Goal: Find specific page/section: Find specific page/section

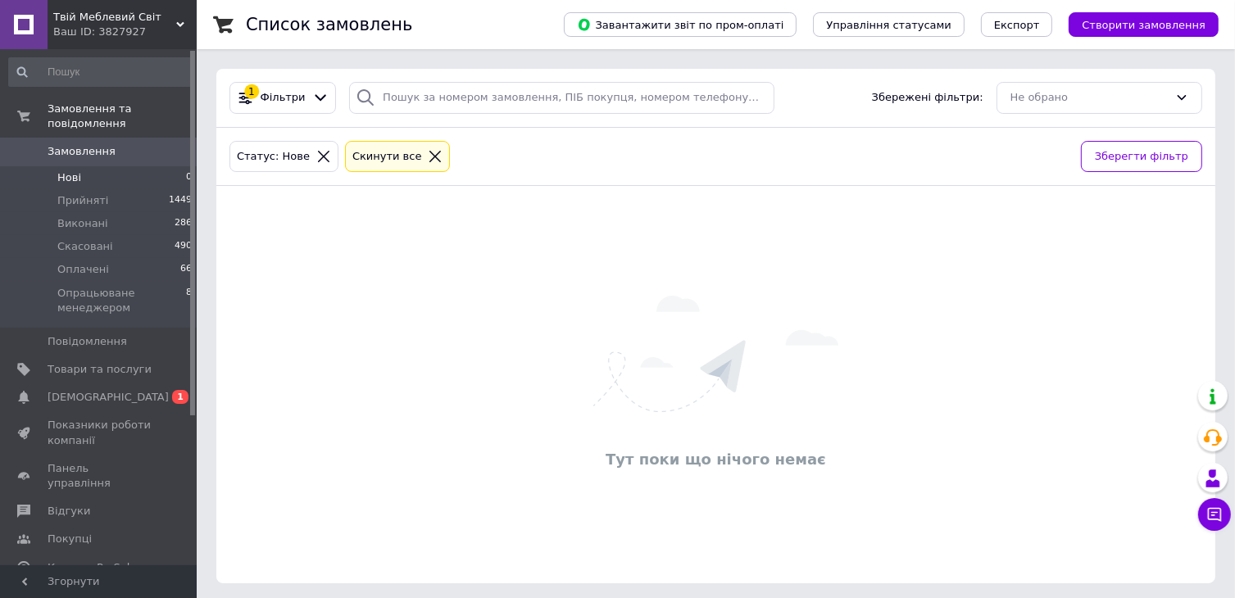
click at [84, 166] on li "Нові 0" at bounding box center [101, 177] width 202 height 23
click at [146, 17] on span "Твій Меблевий Світ" at bounding box center [114, 17] width 123 height 15
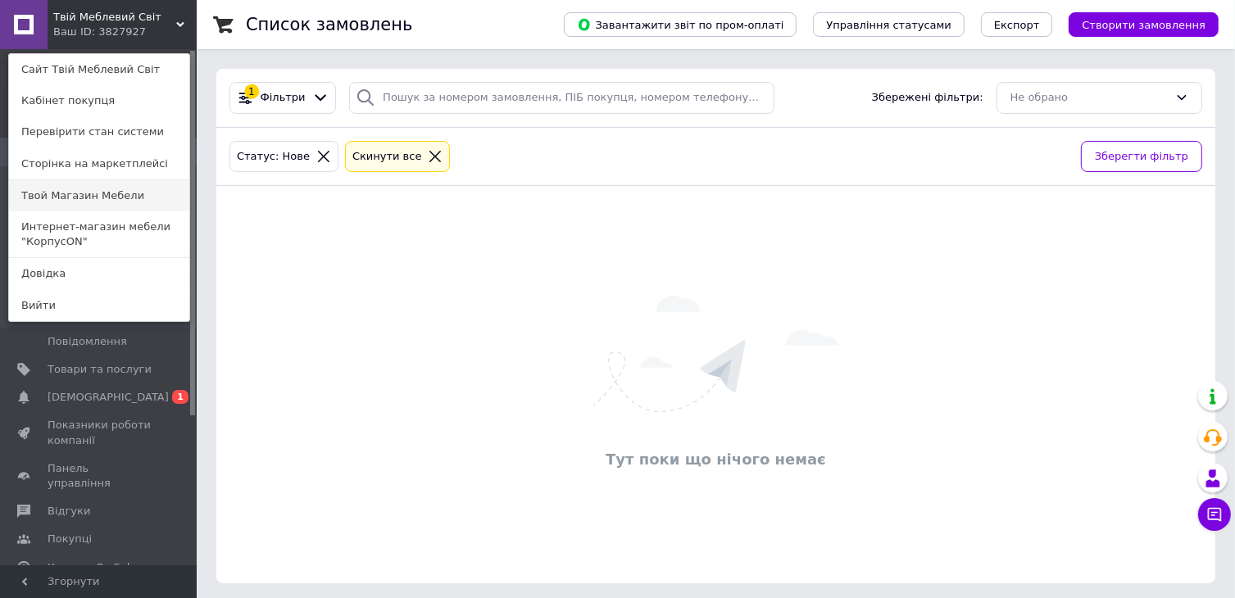
click at [99, 200] on link "Твой Магазин Мебели" at bounding box center [99, 195] width 180 height 31
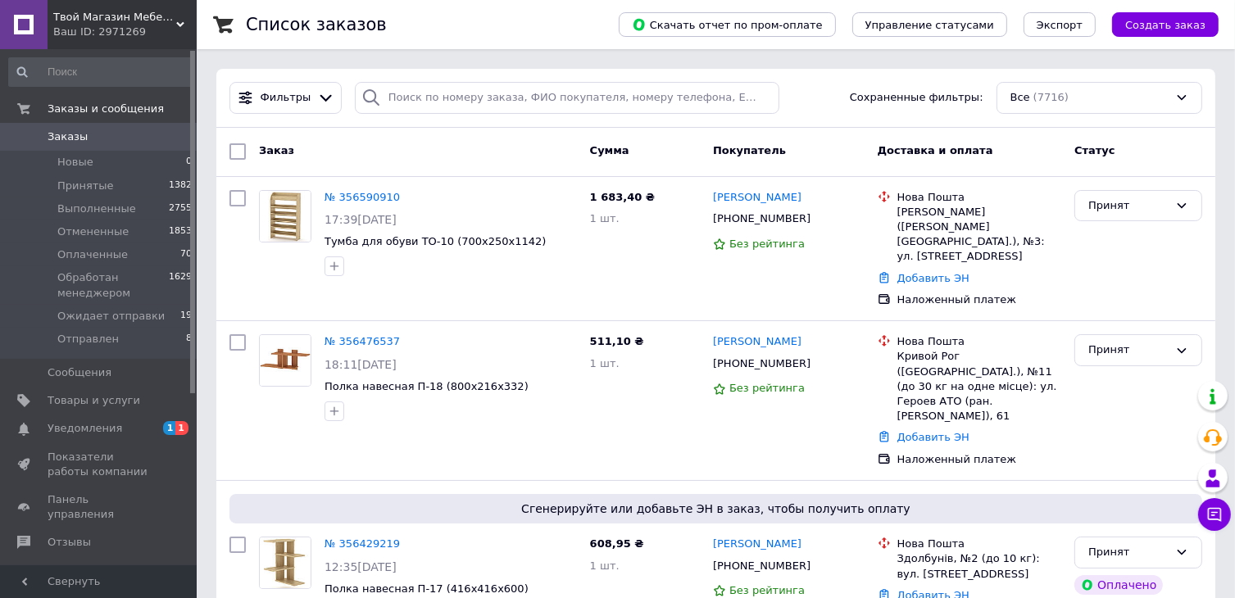
click at [97, 20] on span "Твой Магазин Мебели" at bounding box center [114, 17] width 123 height 15
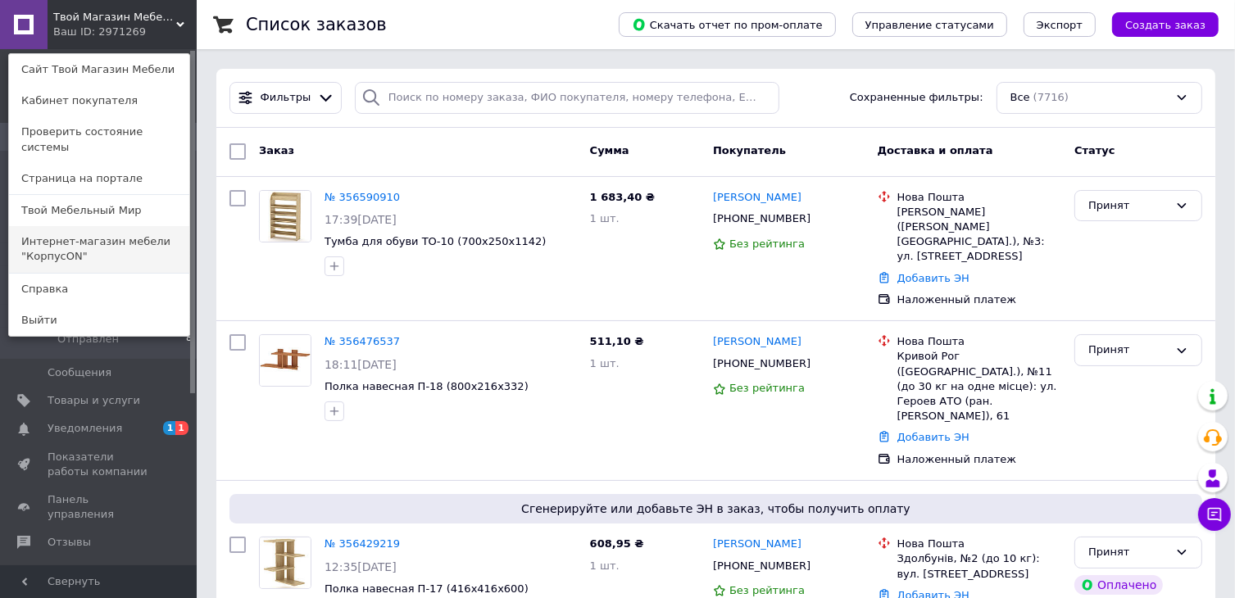
click at [105, 234] on link "Интернет-магазин мебели "КорпусON"" at bounding box center [99, 249] width 180 height 46
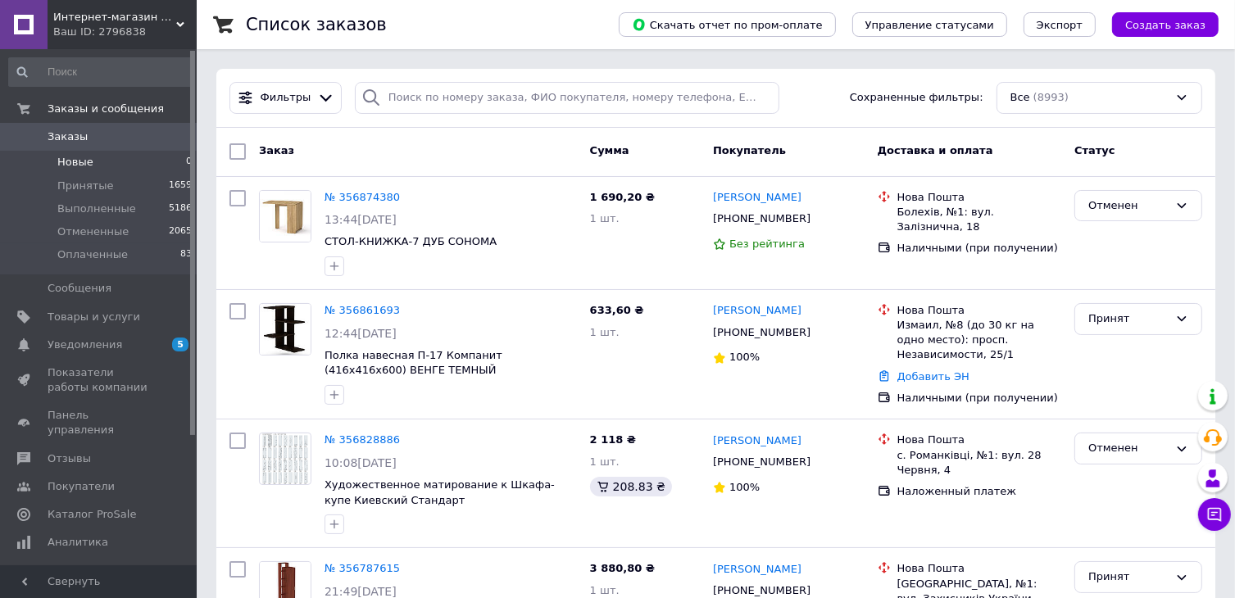
click at [107, 162] on li "Новые 0" at bounding box center [101, 162] width 202 height 23
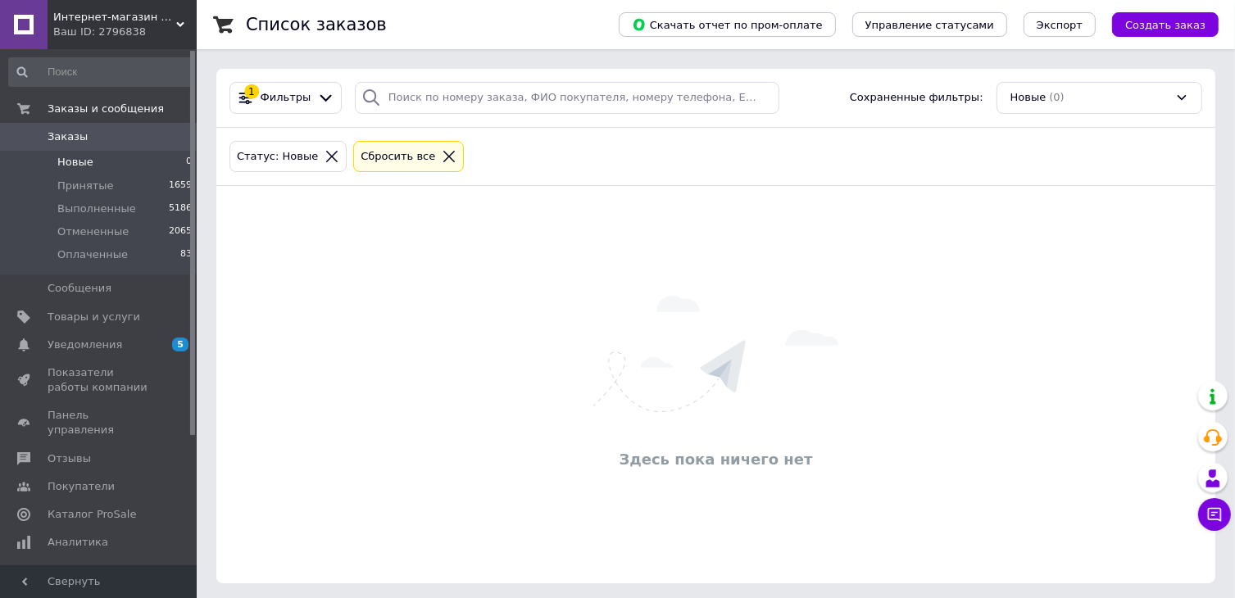
click at [103, 162] on li "Новые 0" at bounding box center [101, 162] width 202 height 23
click at [90, 22] on span "Интернет-магазин мебели "КорпусON"" at bounding box center [114, 17] width 123 height 15
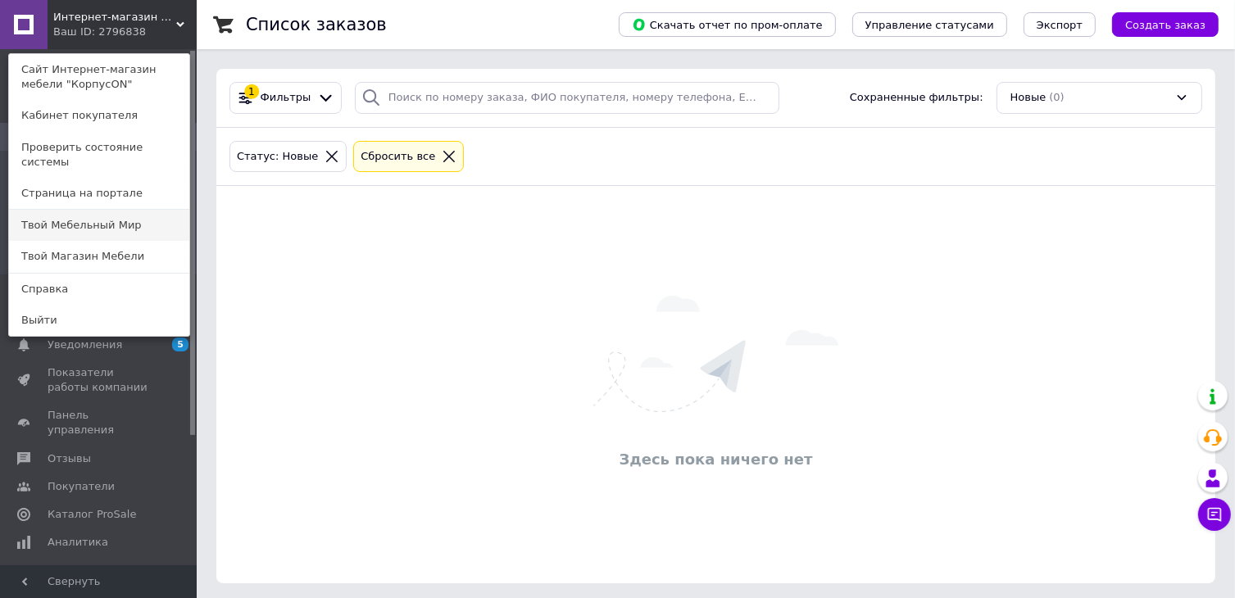
click at [111, 218] on link "Твой Мебельный Мир" at bounding box center [99, 225] width 180 height 31
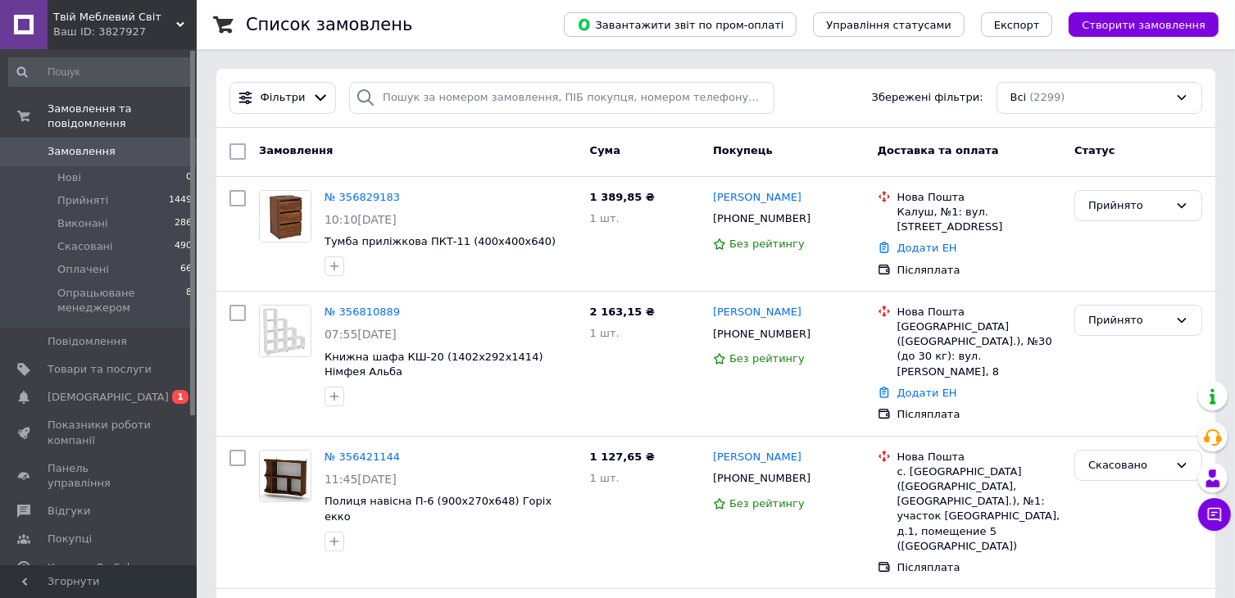
click at [119, 17] on span "Твій Меблевий Світ" at bounding box center [114, 17] width 123 height 15
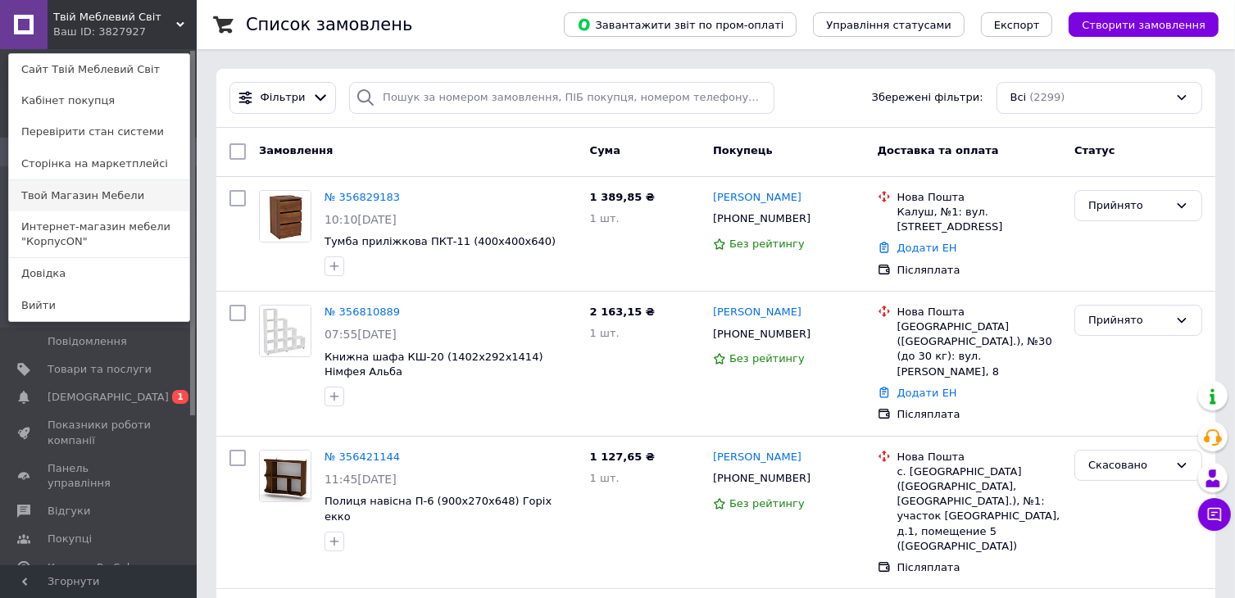
click at [104, 193] on link "Твой Магазин Мебели" at bounding box center [99, 195] width 180 height 31
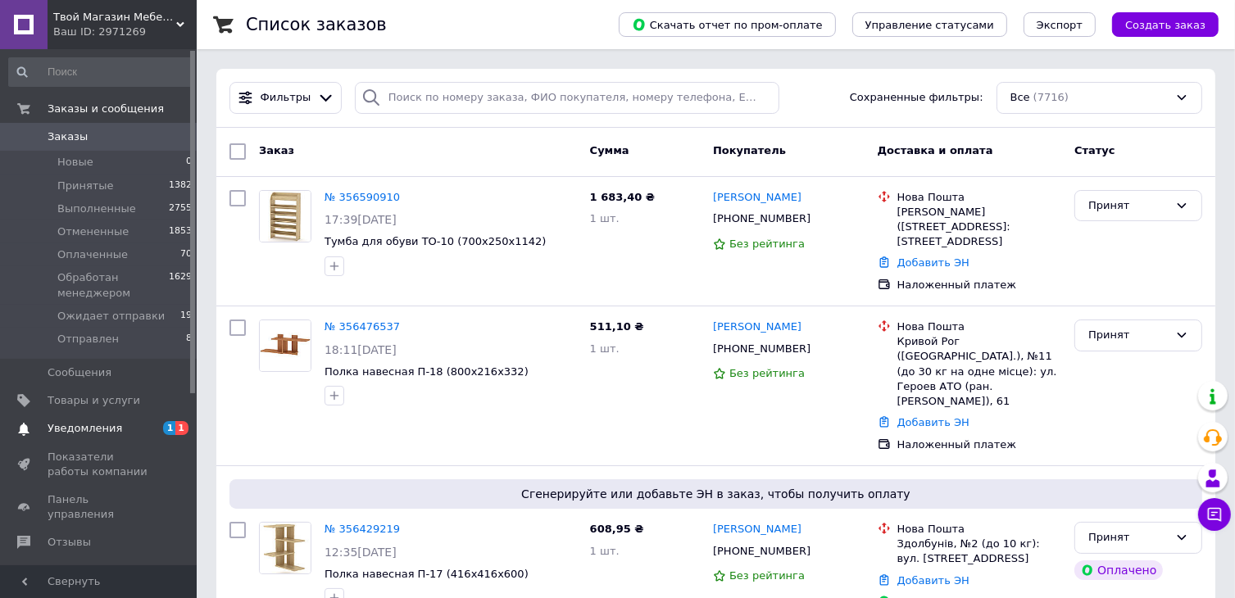
click at [98, 430] on span "Уведомления" at bounding box center [85, 428] width 75 height 15
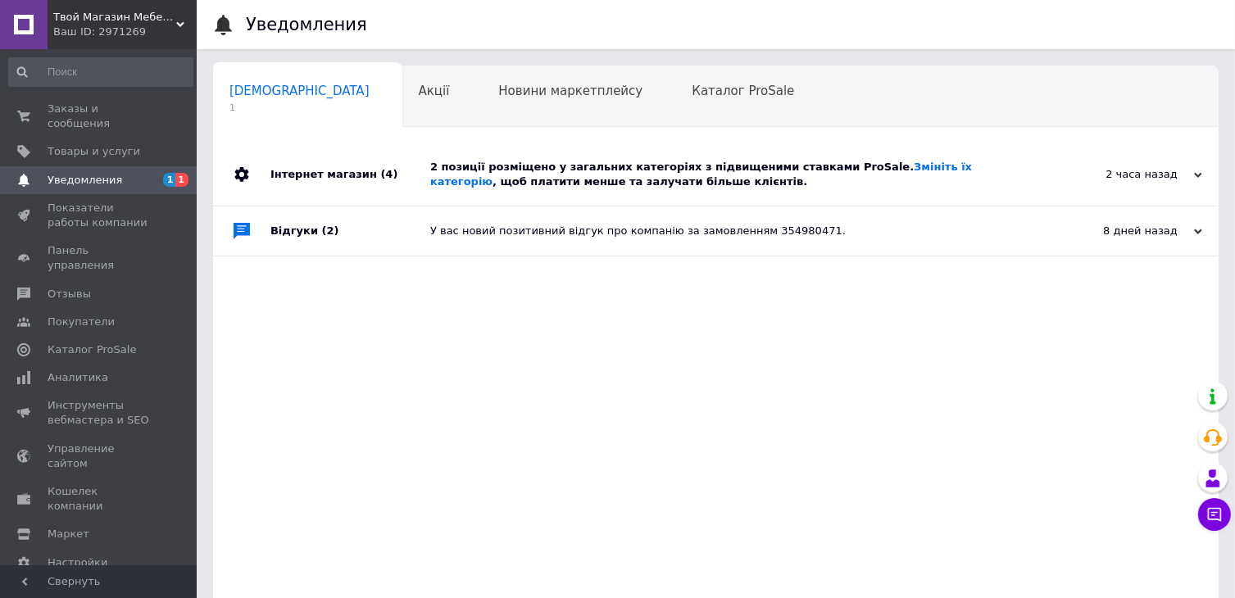
click at [360, 146] on span "Навчання та заходи" at bounding box center [295, 153] width 130 height 15
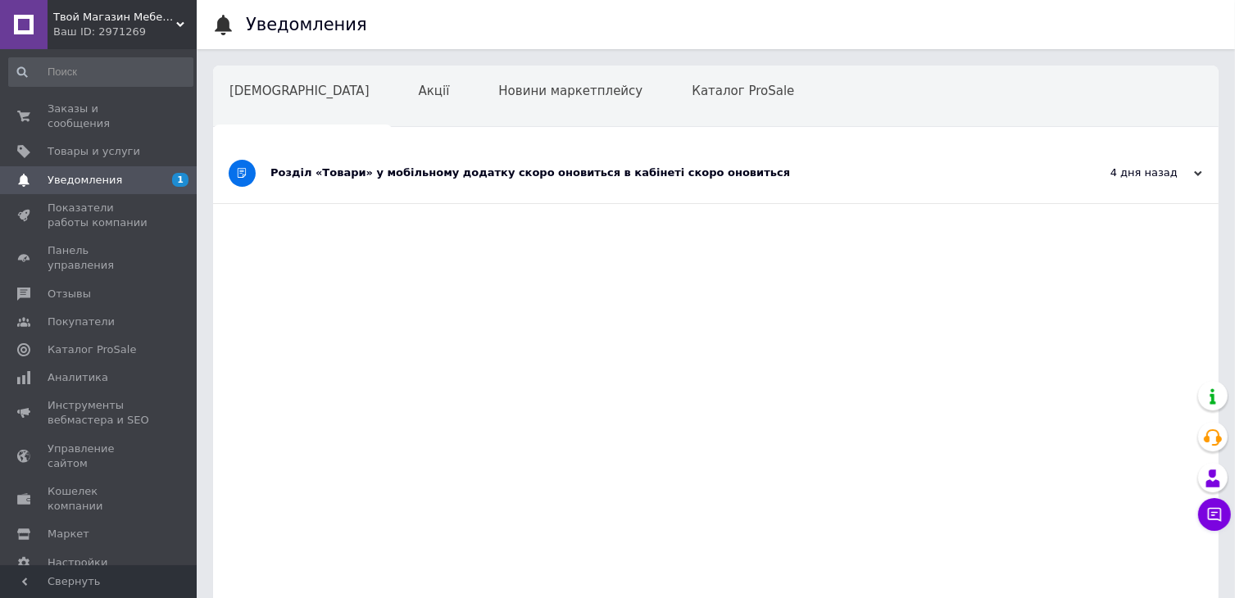
click at [479, 189] on div "Розділ «Товари» у мобільному додатку скоро оновиться в кабінеті скоро оновиться" at bounding box center [655, 173] width 768 height 60
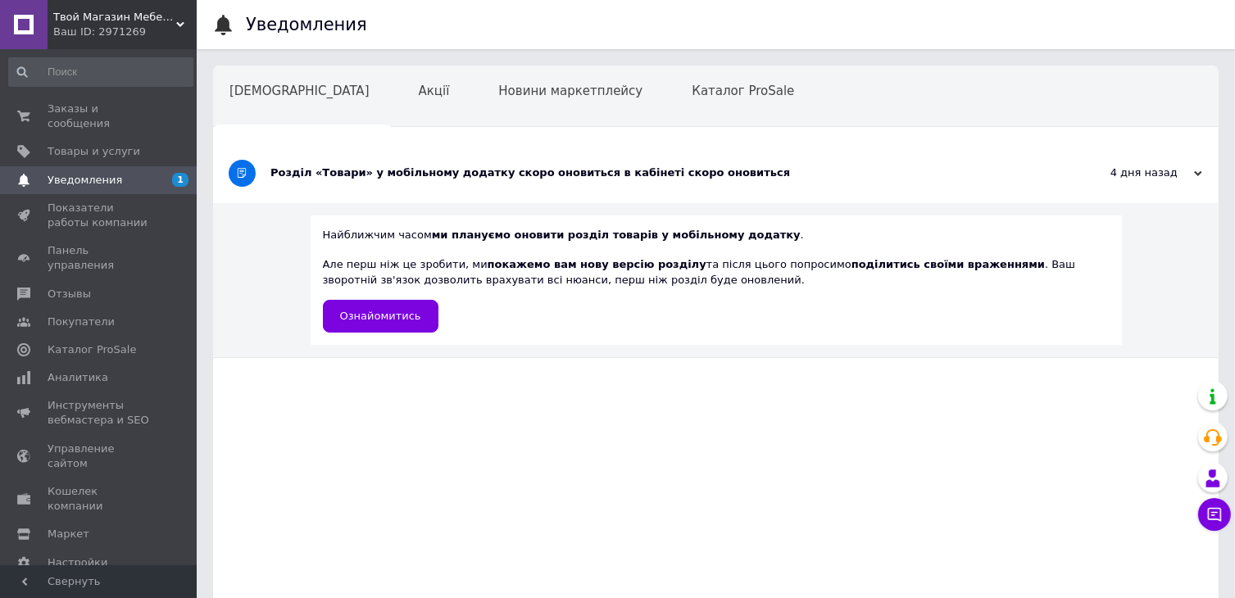
click at [89, 17] on span "Твой Магазин Мебели" at bounding box center [114, 17] width 123 height 15
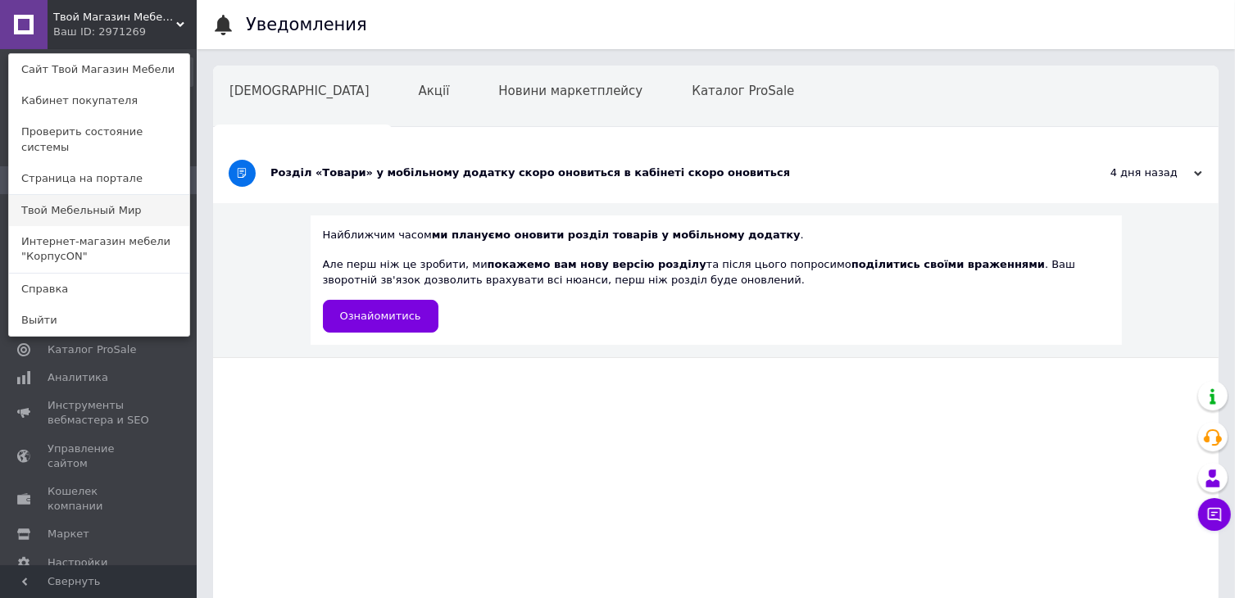
click at [105, 195] on link "Твой Мебельный Мир" at bounding box center [99, 210] width 180 height 31
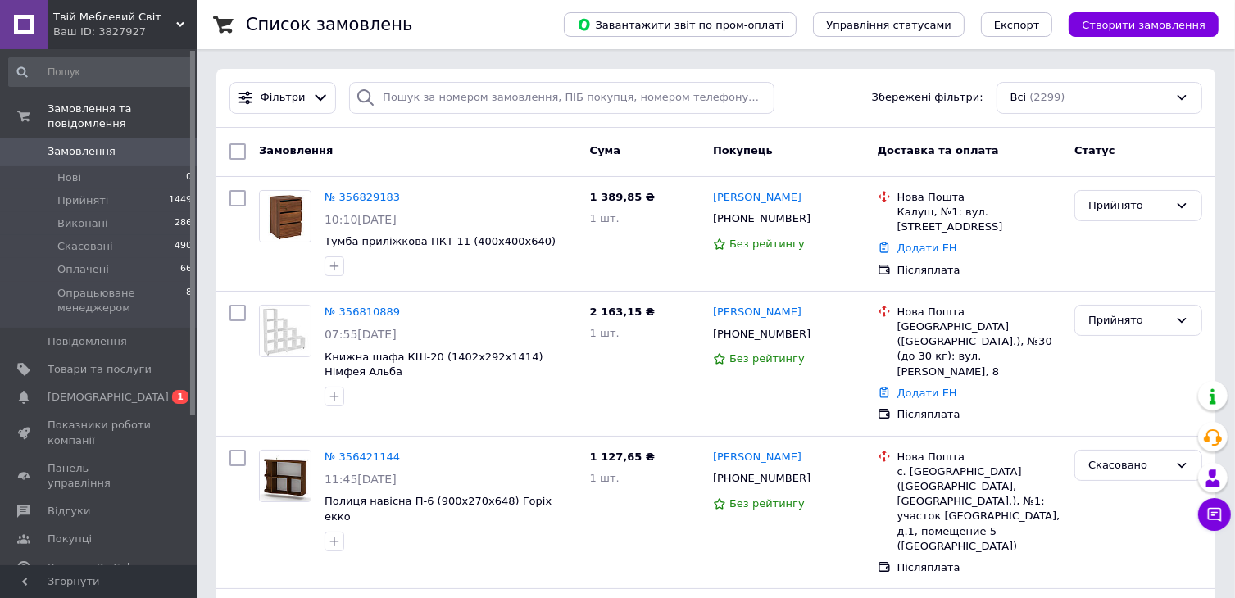
click at [90, 30] on div "Ваш ID: 3827927" at bounding box center [124, 32] width 143 height 15
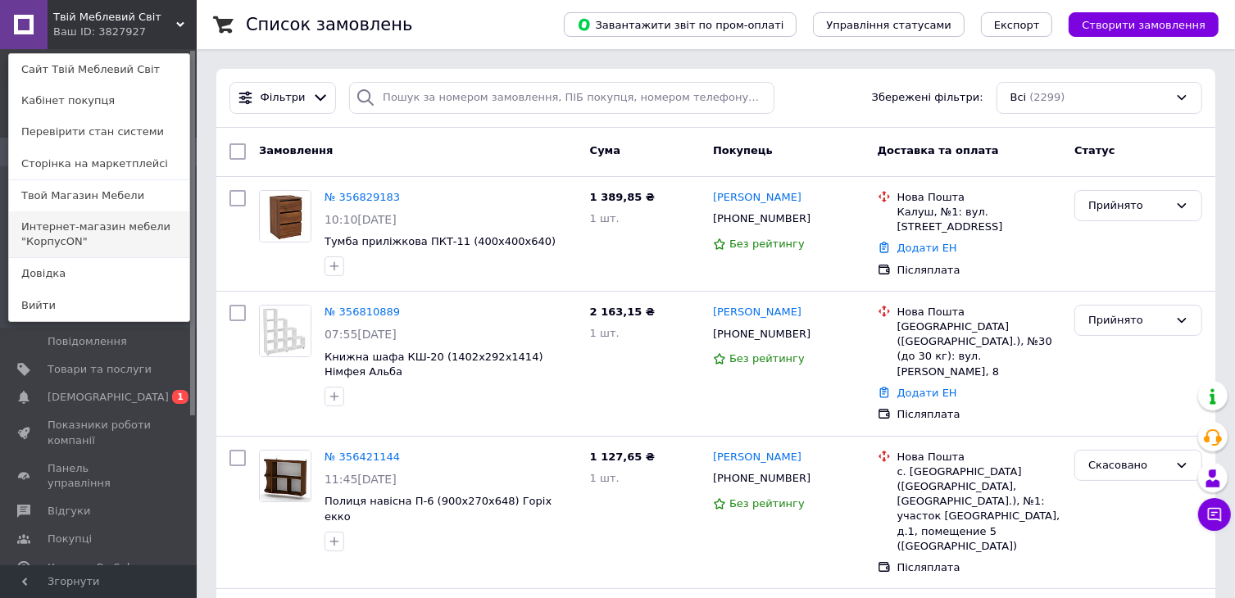
click at [90, 244] on link "Интернет-магазин мебели "КорпусON"" at bounding box center [99, 235] width 180 height 46
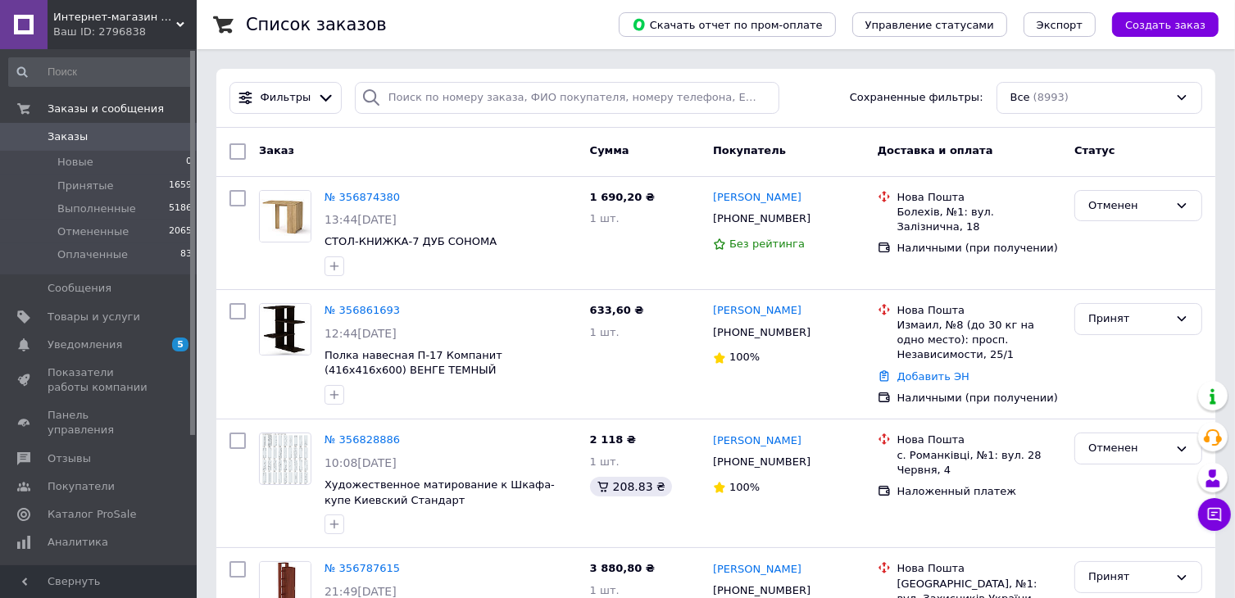
click at [80, 74] on input at bounding box center [100, 72] width 185 height 30
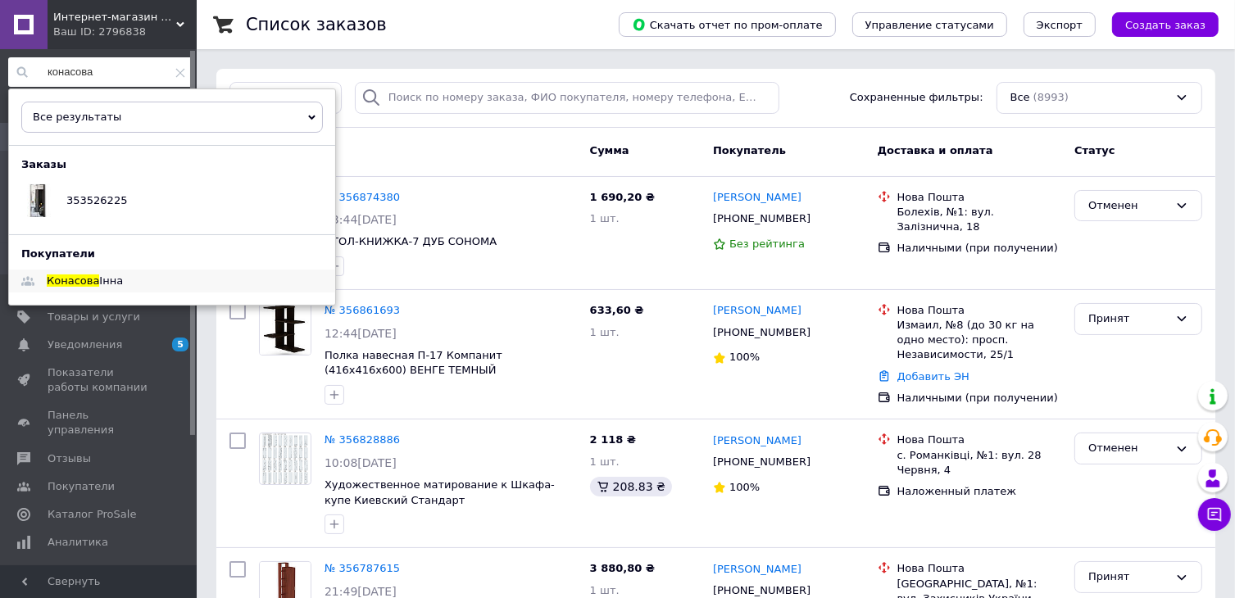
type input "конасова"
click at [91, 283] on span "Конасова" at bounding box center [73, 281] width 52 height 12
click at [561, 240] on span "СТОЛ-КНИЖКА-7 ДУБ СОНОМА" at bounding box center [451, 242] width 253 height 16
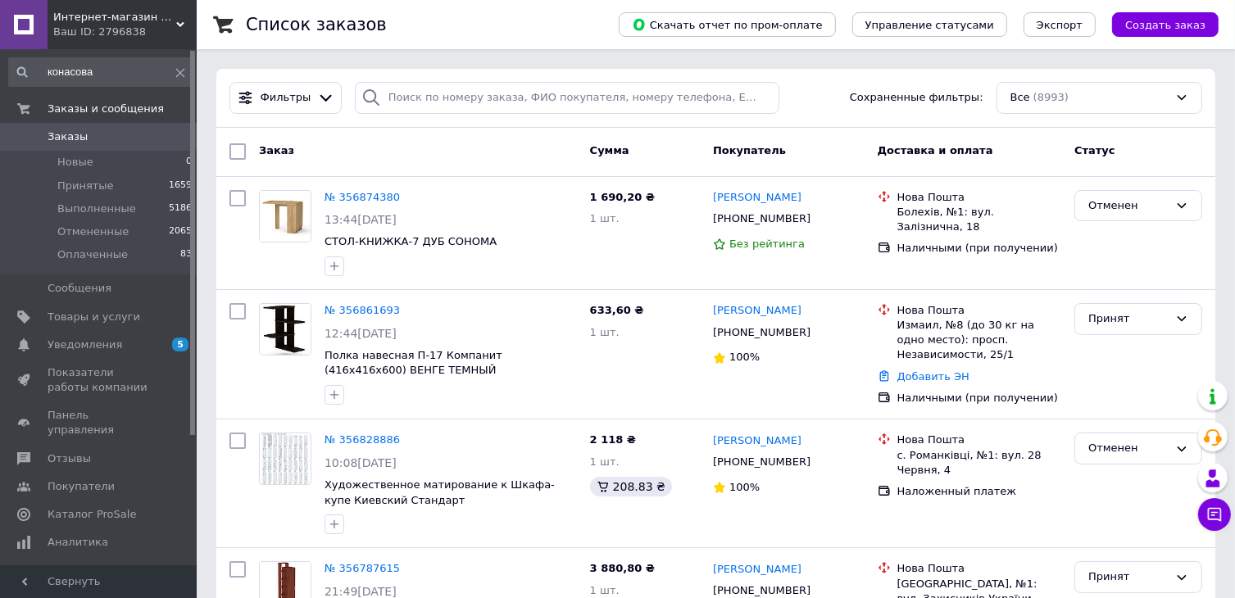
click at [76, 30] on div "Ваш ID: 2796838" at bounding box center [124, 32] width 143 height 15
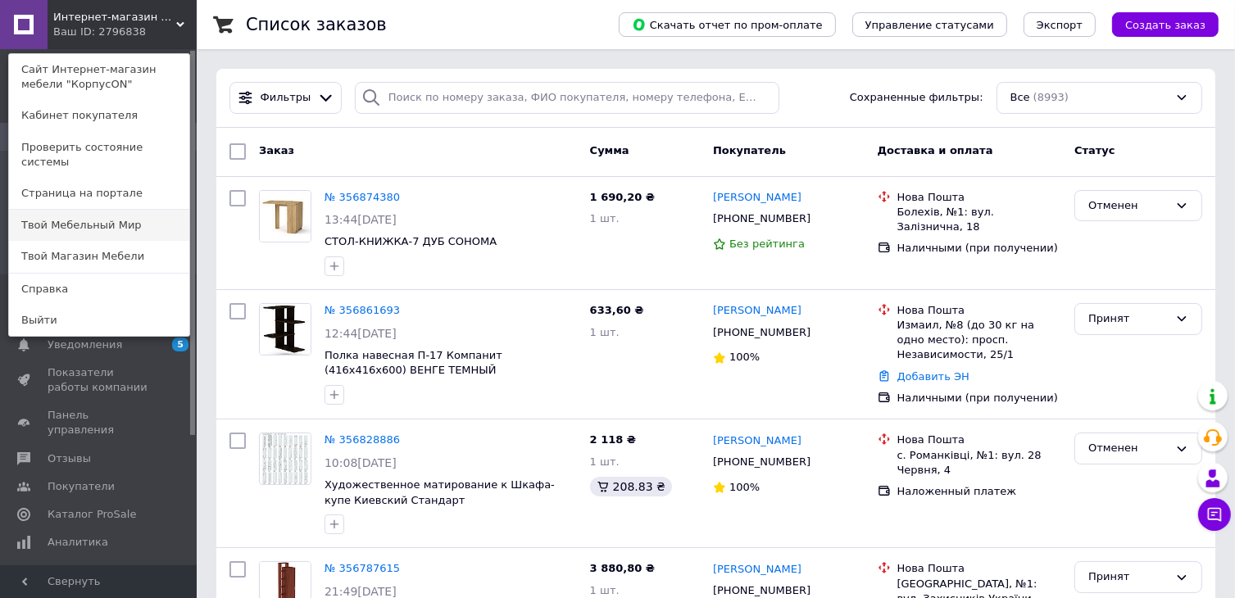
click at [114, 210] on link "Твой Мебельный Мир" at bounding box center [99, 225] width 180 height 31
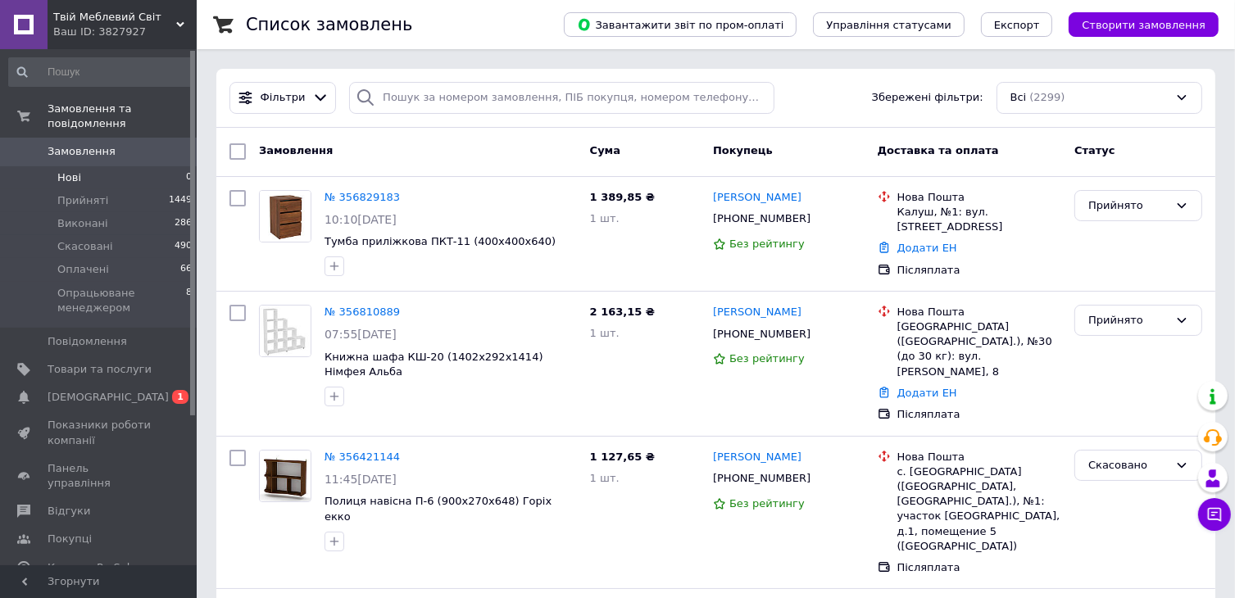
click at [80, 166] on li "Нові 0" at bounding box center [101, 177] width 202 height 23
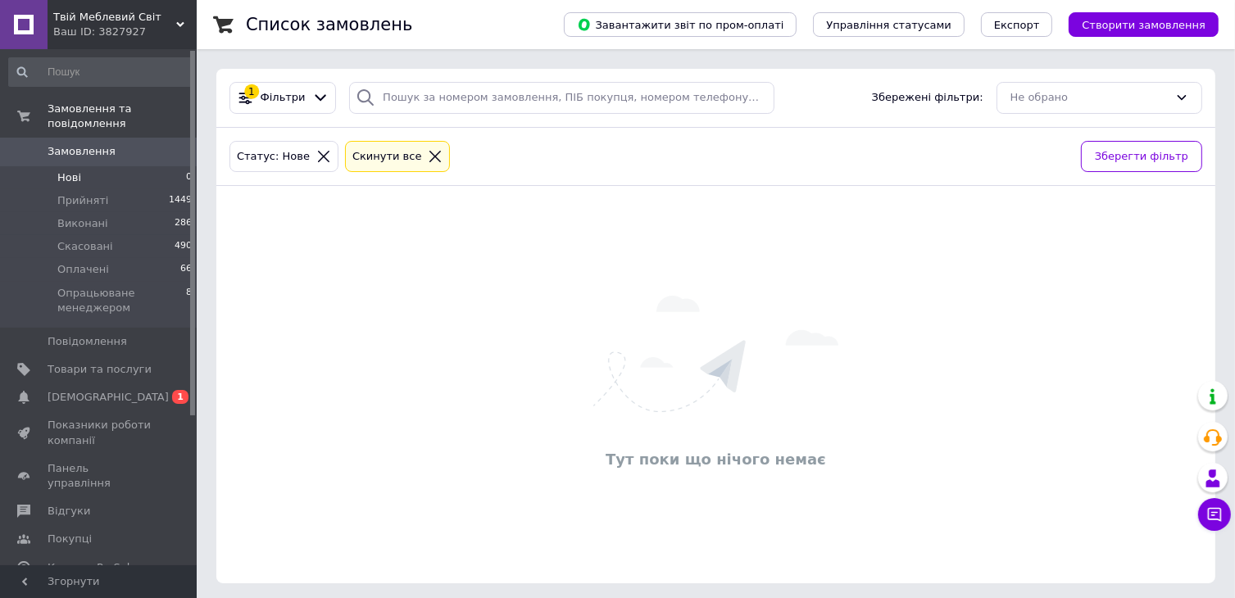
click at [153, 25] on div "Ваш ID: 3827927" at bounding box center [124, 32] width 143 height 15
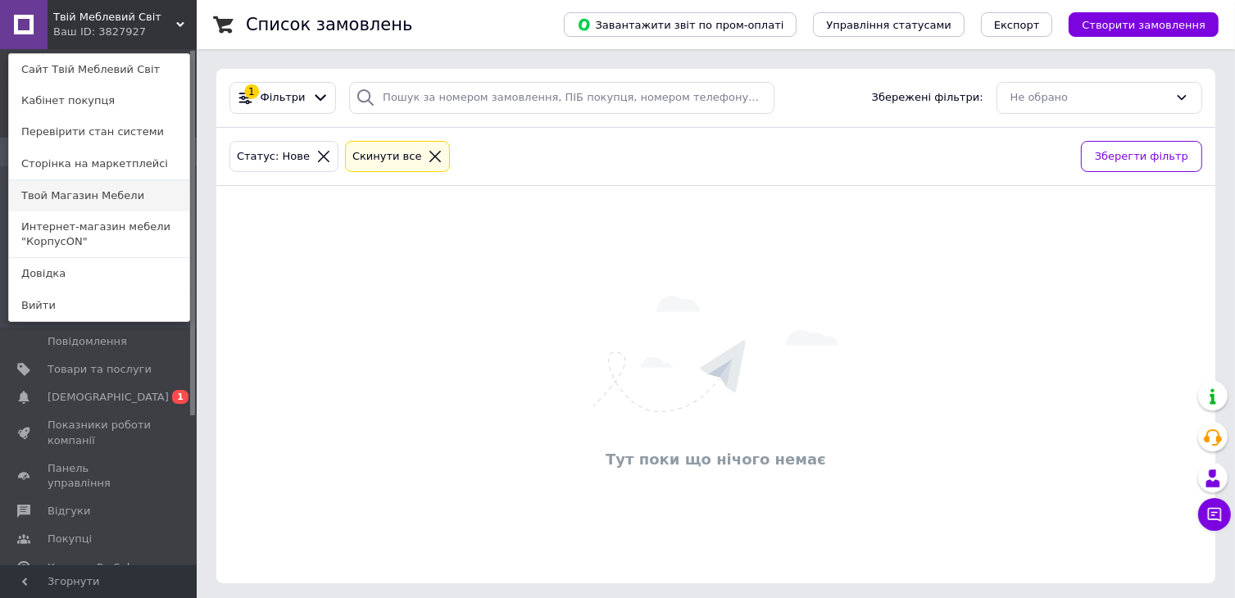
click at [69, 189] on link "Твой Магазин Мебели" at bounding box center [99, 195] width 180 height 31
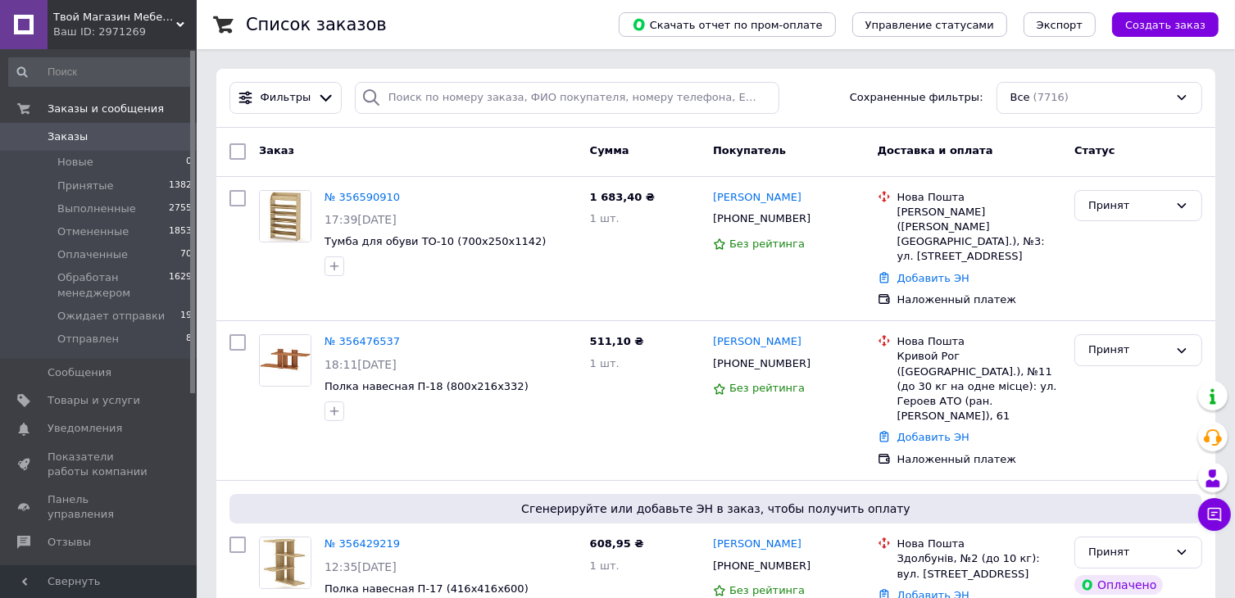
click at [112, 23] on span "Твой Магазин Мебели" at bounding box center [114, 17] width 123 height 15
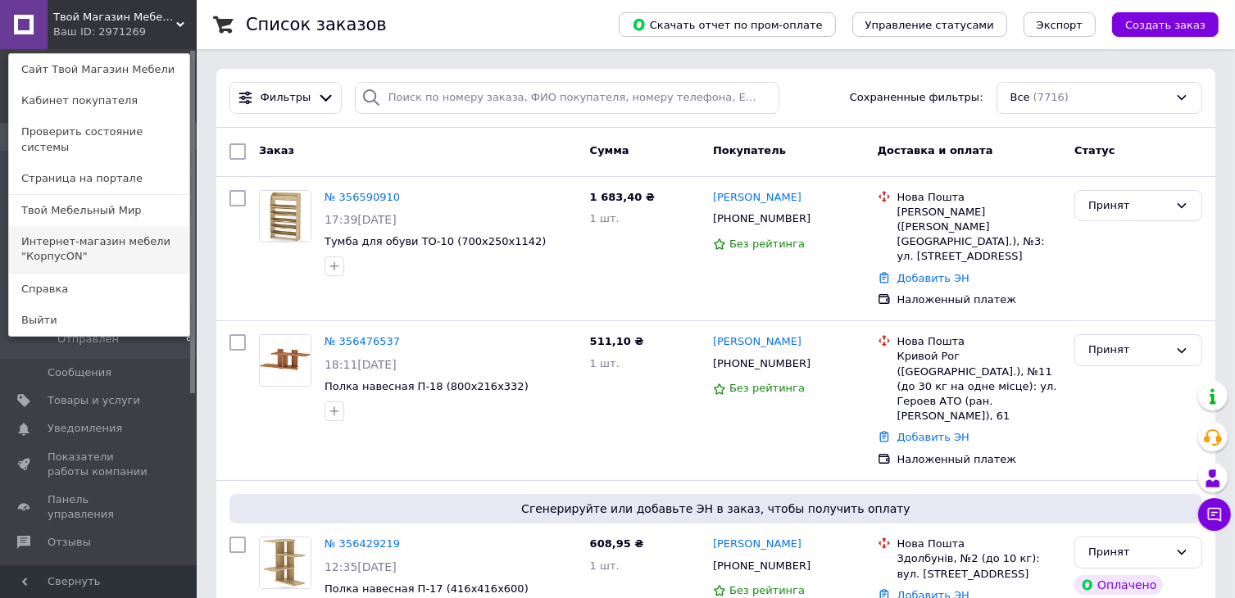
click at [125, 230] on link "Интернет-магазин мебели "КорпусON"" at bounding box center [99, 249] width 180 height 46
